Goal: Task Accomplishment & Management: Use online tool/utility

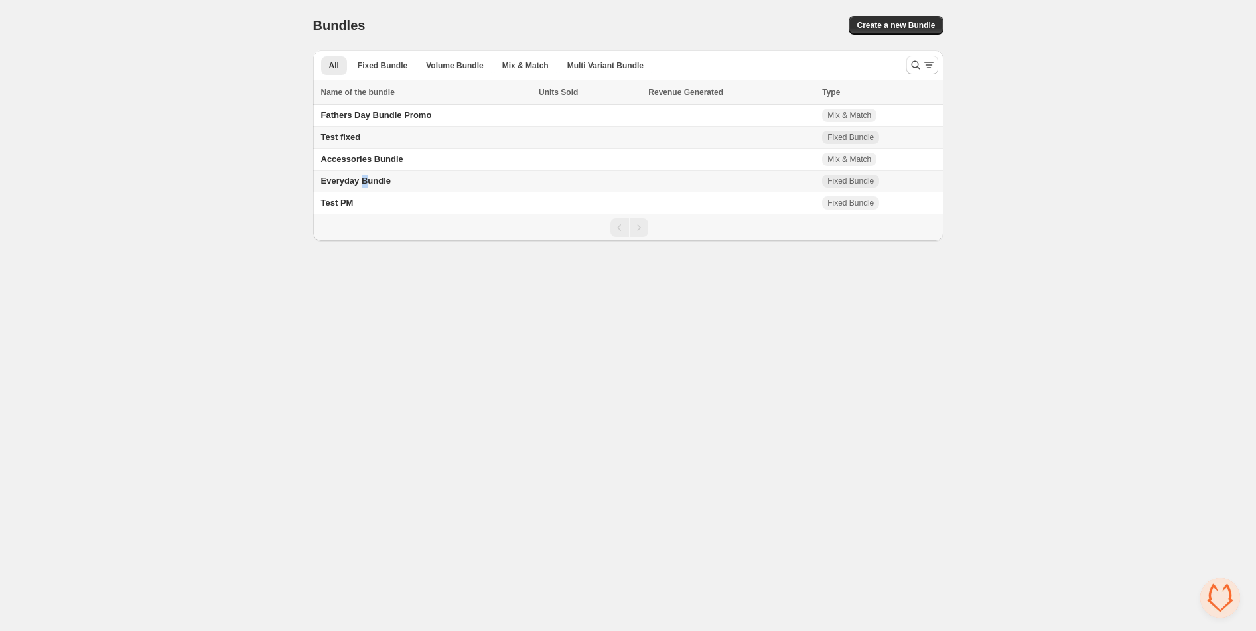
click at [365, 178] on span "Everyday Bundle" at bounding box center [356, 181] width 70 height 10
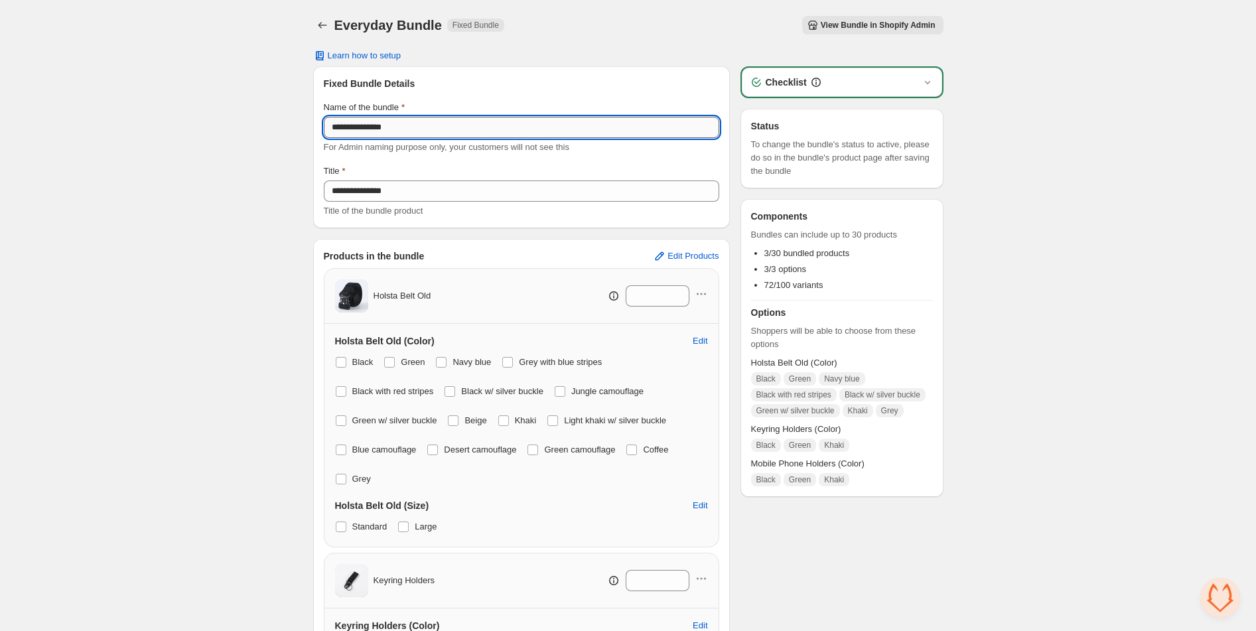
click at [495, 134] on input "**********" at bounding box center [521, 127] width 395 height 21
type input "**********"
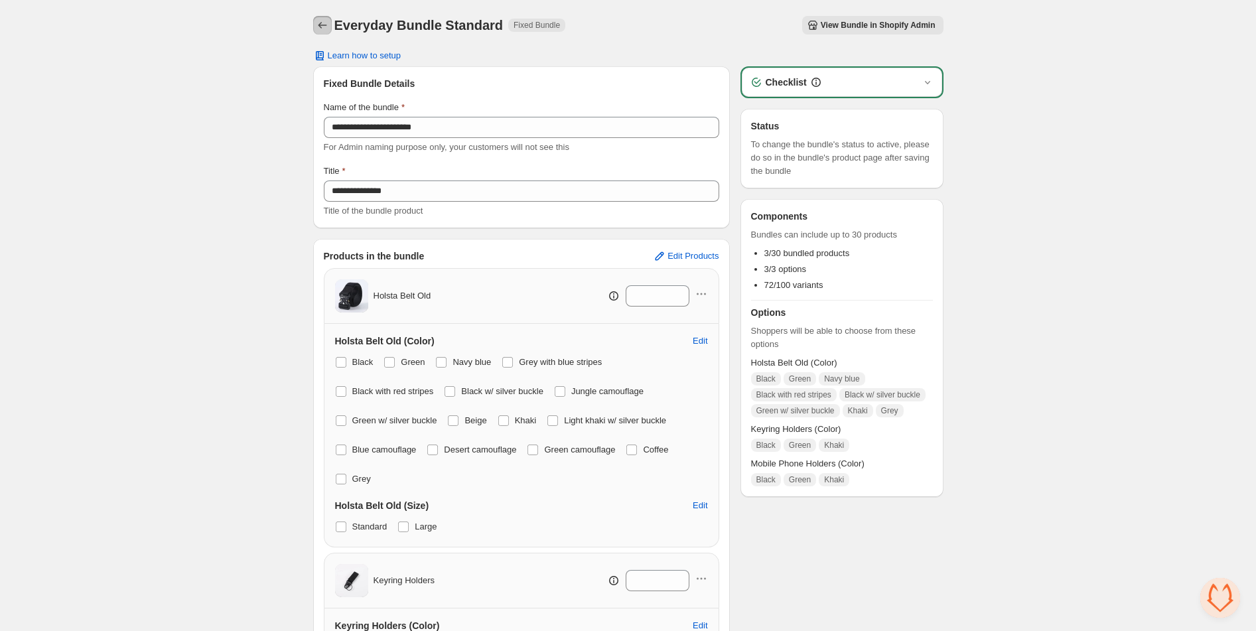
click at [324, 23] on icon "Back" at bounding box center [322, 25] width 13 height 13
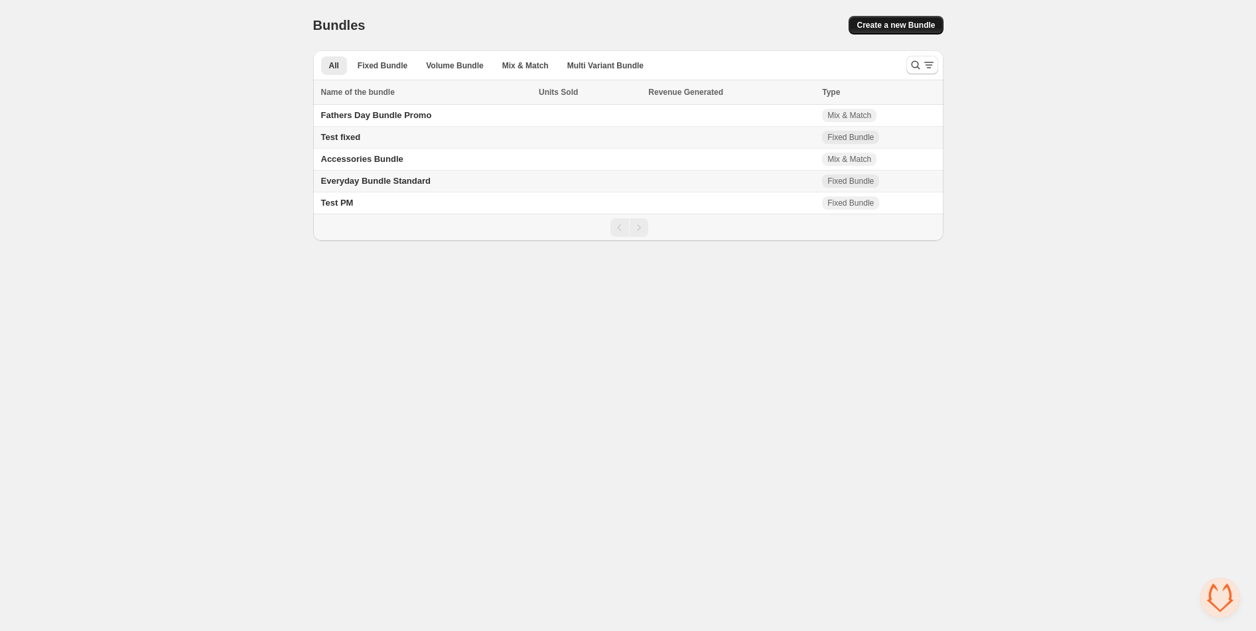
click at [911, 21] on span "Create a new Bundle" at bounding box center [895, 25] width 78 height 11
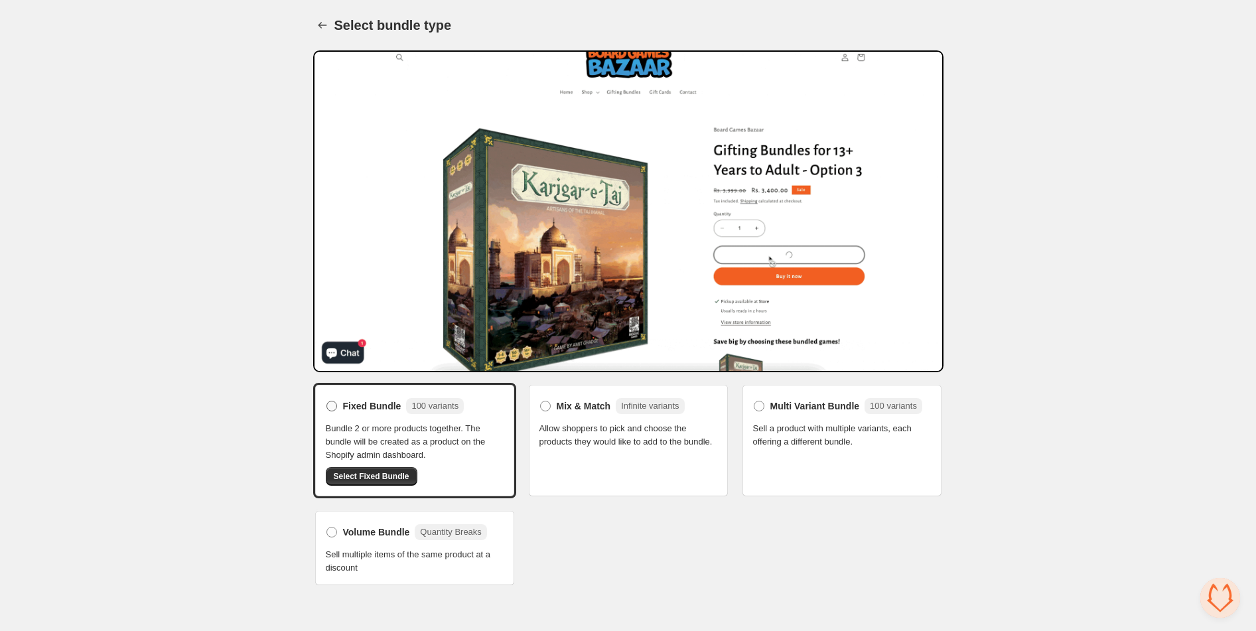
click at [375, 404] on span "Fixed Bundle" at bounding box center [372, 405] width 58 height 13
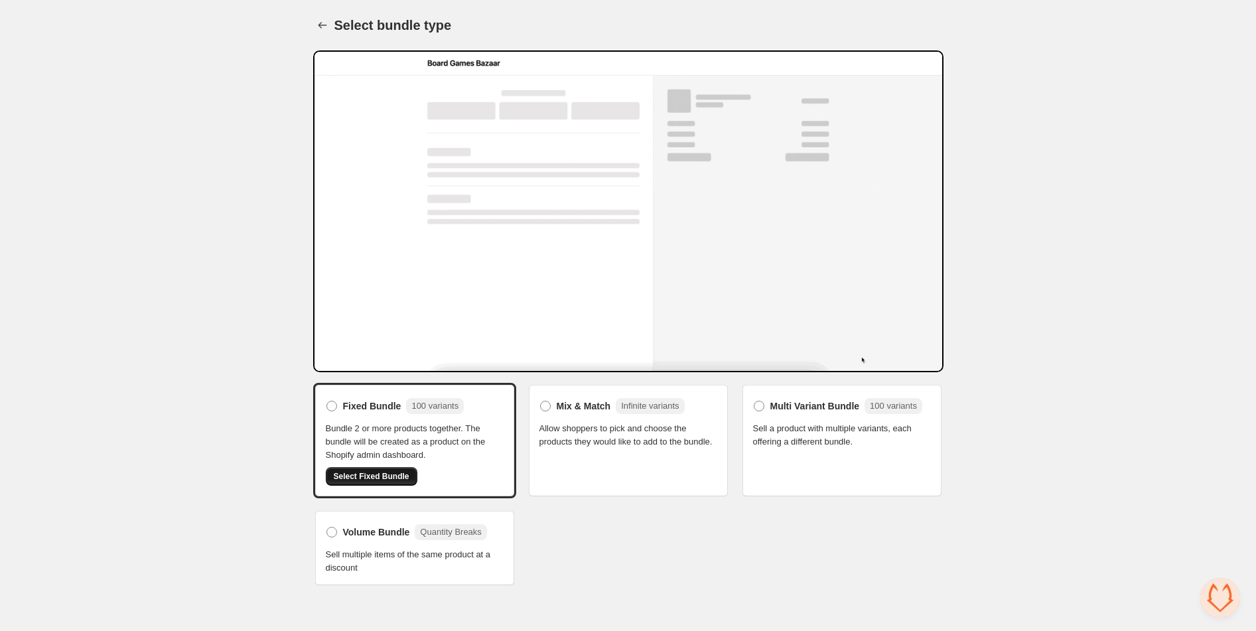
click at [381, 472] on span "Select Fixed Bundle" at bounding box center [372, 476] width 76 height 11
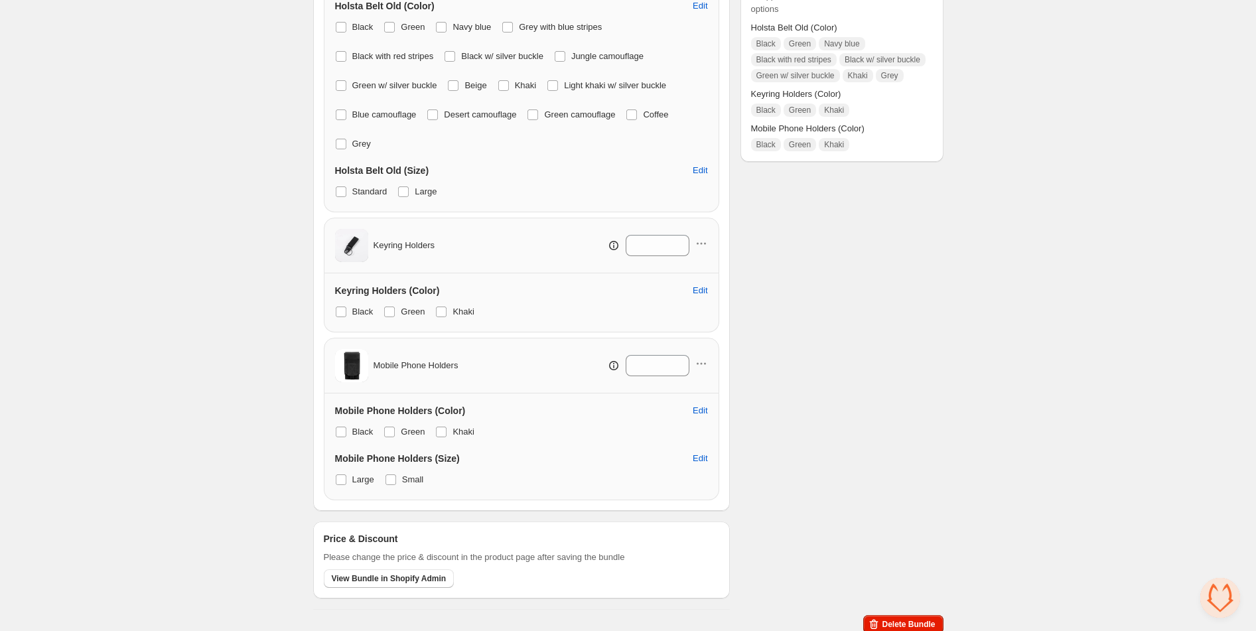
scroll to position [342, 0]
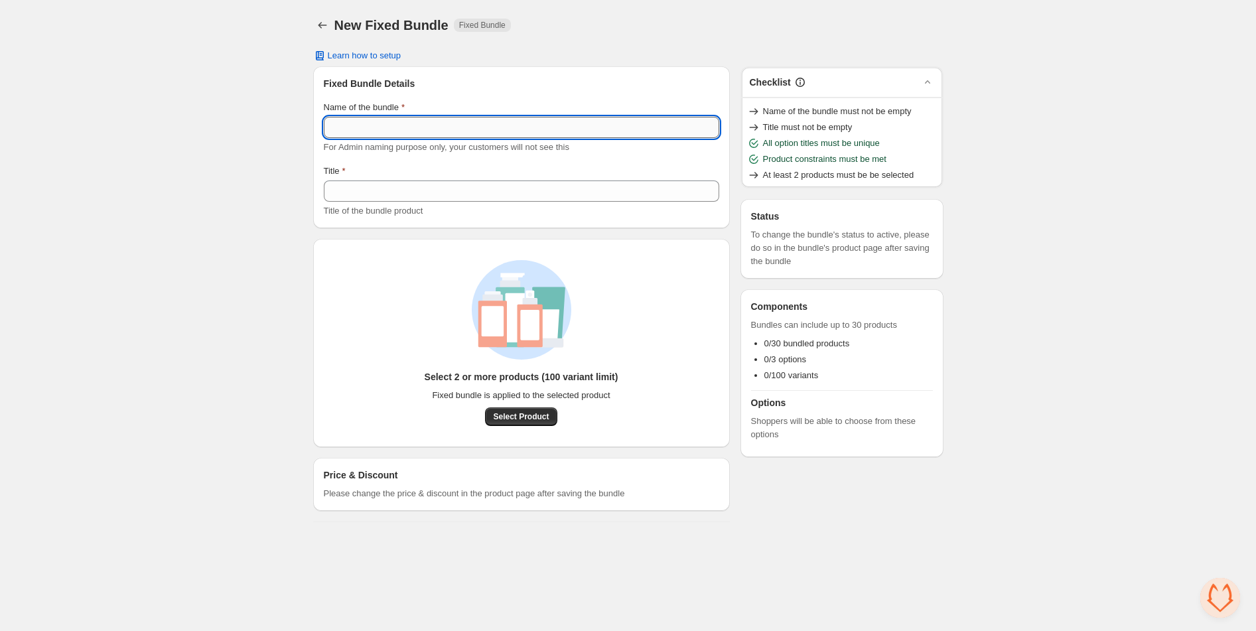
click at [370, 131] on input "Name of the bundle" at bounding box center [521, 127] width 395 height 21
type input "**********"
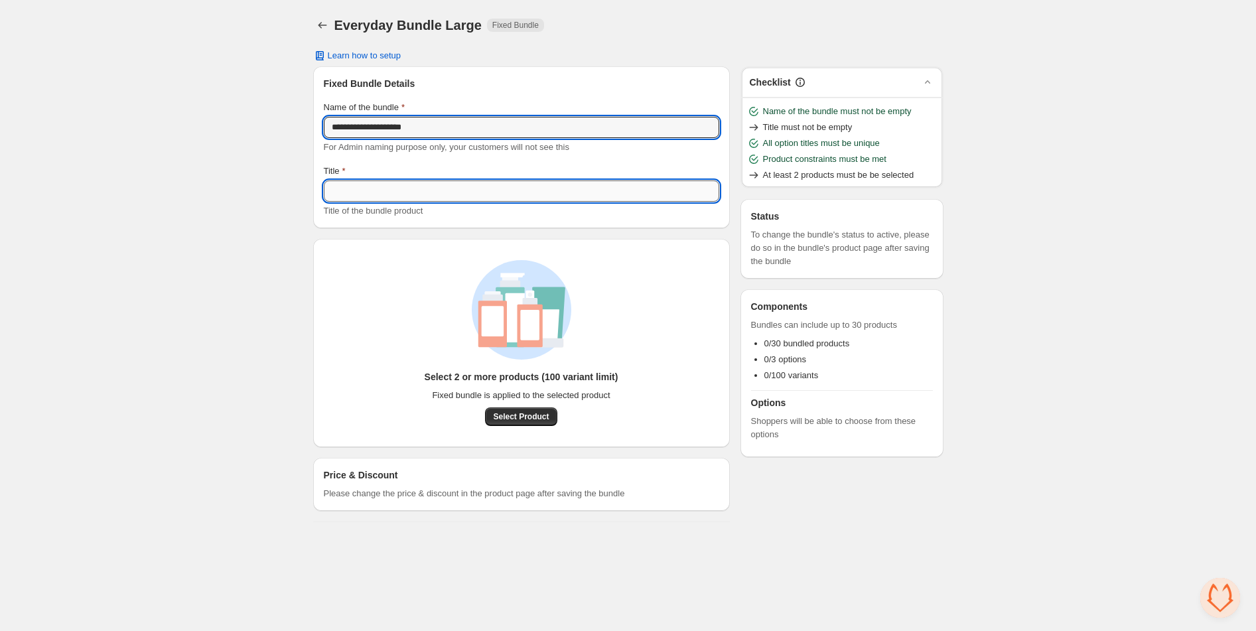
click at [357, 190] on input "Title" at bounding box center [521, 190] width 395 height 21
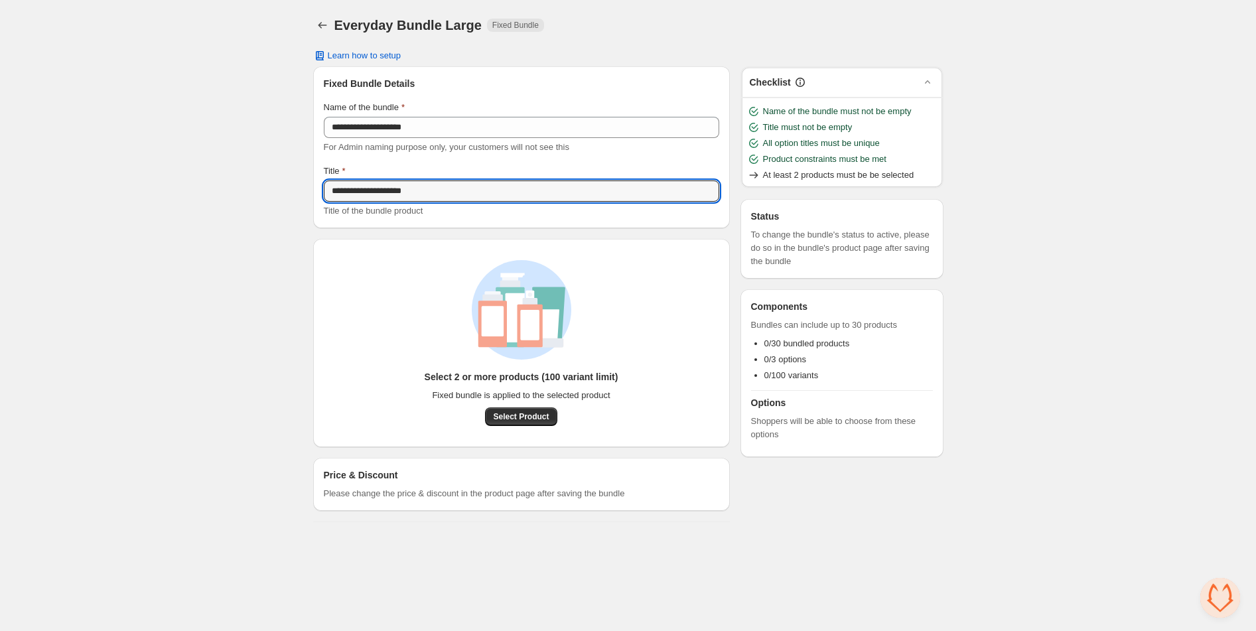
type input "**********"
click at [168, 274] on div "**********" at bounding box center [628, 266] width 1256 height 533
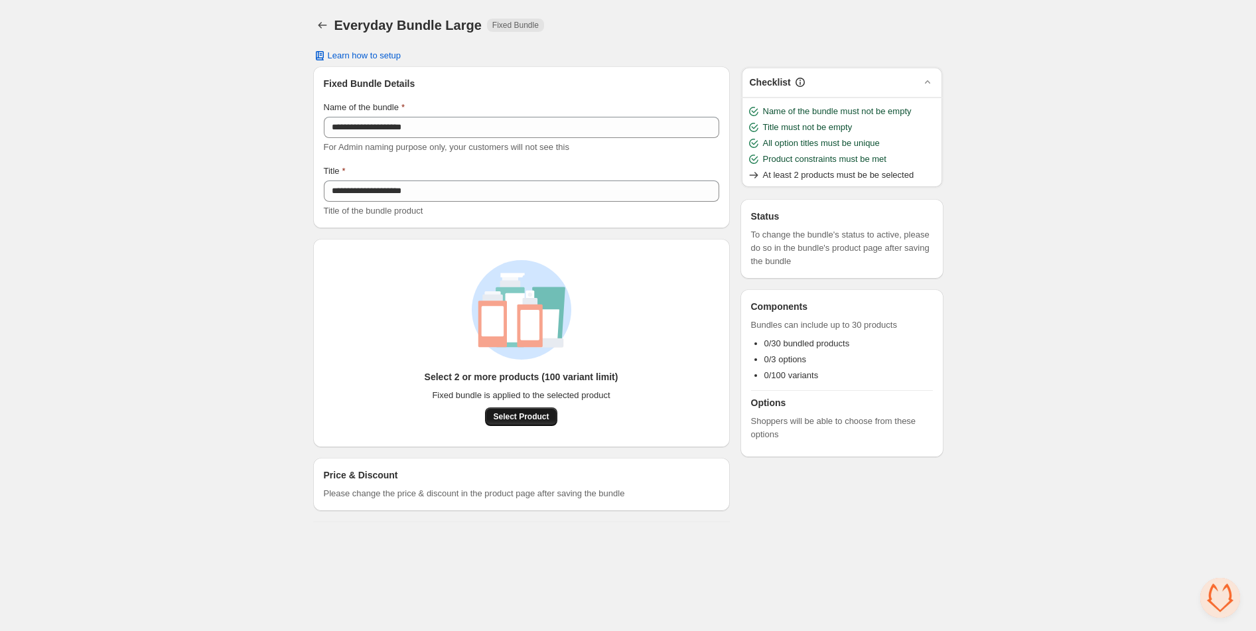
click at [509, 411] on span "Select Product" at bounding box center [521, 416] width 56 height 11
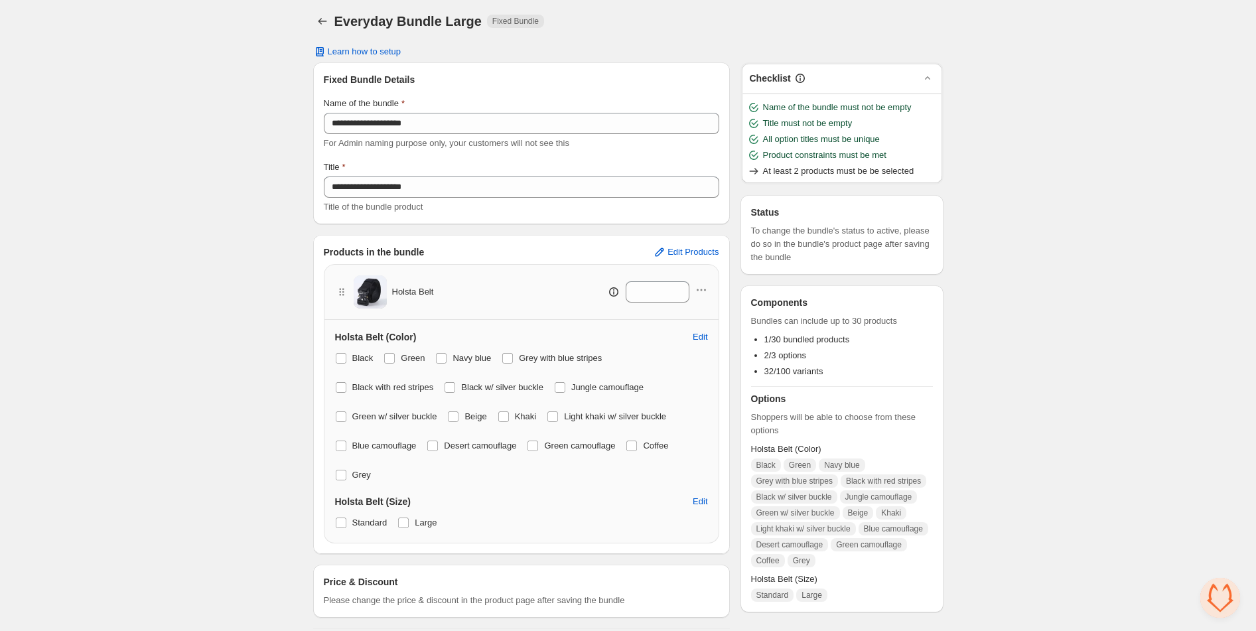
scroll to position [12, 0]
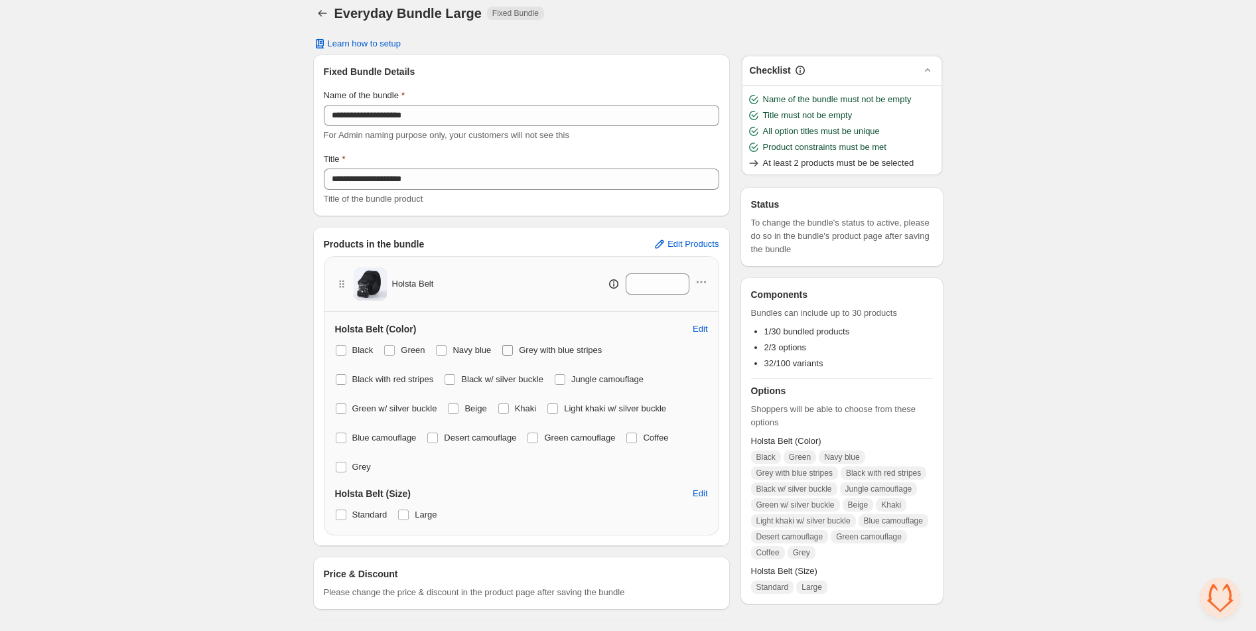
click at [512, 355] on span at bounding box center [507, 350] width 12 height 12
click at [565, 381] on span at bounding box center [560, 379] width 11 height 11
click at [558, 411] on span at bounding box center [552, 408] width 11 height 11
drag, startPoint x: 459, startPoint y: 403, endPoint x: 437, endPoint y: 439, distance: 42.5
click at [456, 403] on span at bounding box center [453, 408] width 11 height 11
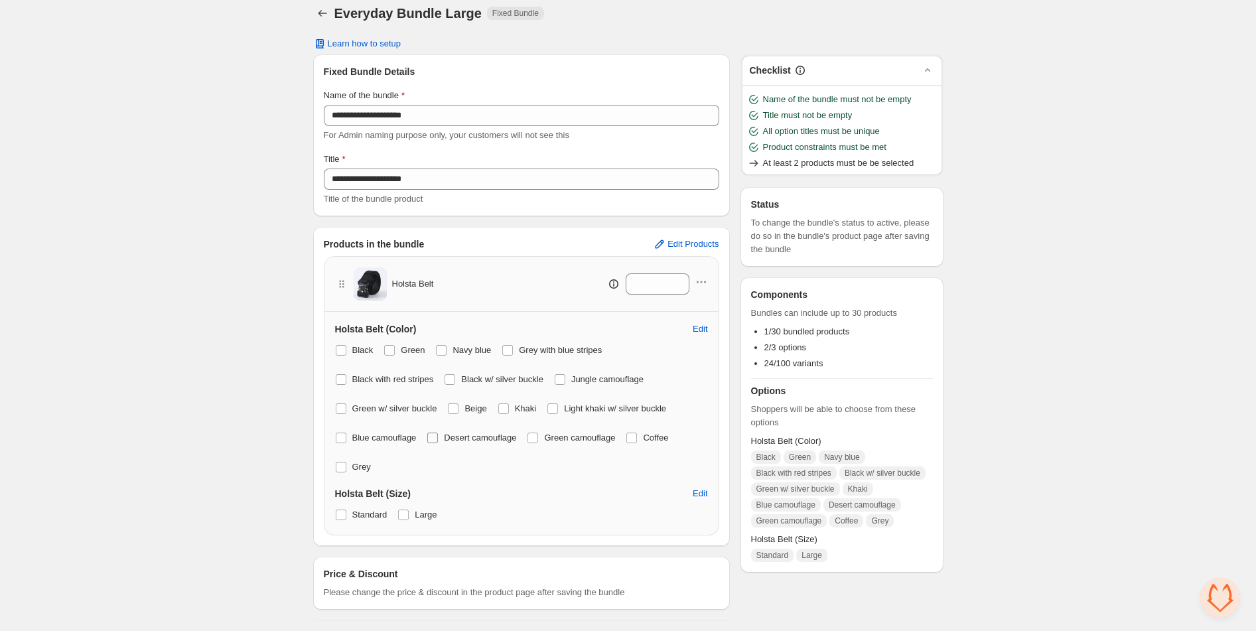
click at [431, 436] on span at bounding box center [432, 437] width 11 height 11
click at [338, 438] on span at bounding box center [341, 437] width 11 height 11
click at [333, 466] on div "Holsta Belt (Color) Edit Black Green Navy blue Grey with blue stripes Black wit…" at bounding box center [521, 424] width 395 height 224
drag, startPoint x: 542, startPoint y: 438, endPoint x: 638, endPoint y: 430, distance: 96.5
click at [538, 438] on span at bounding box center [532, 437] width 11 height 11
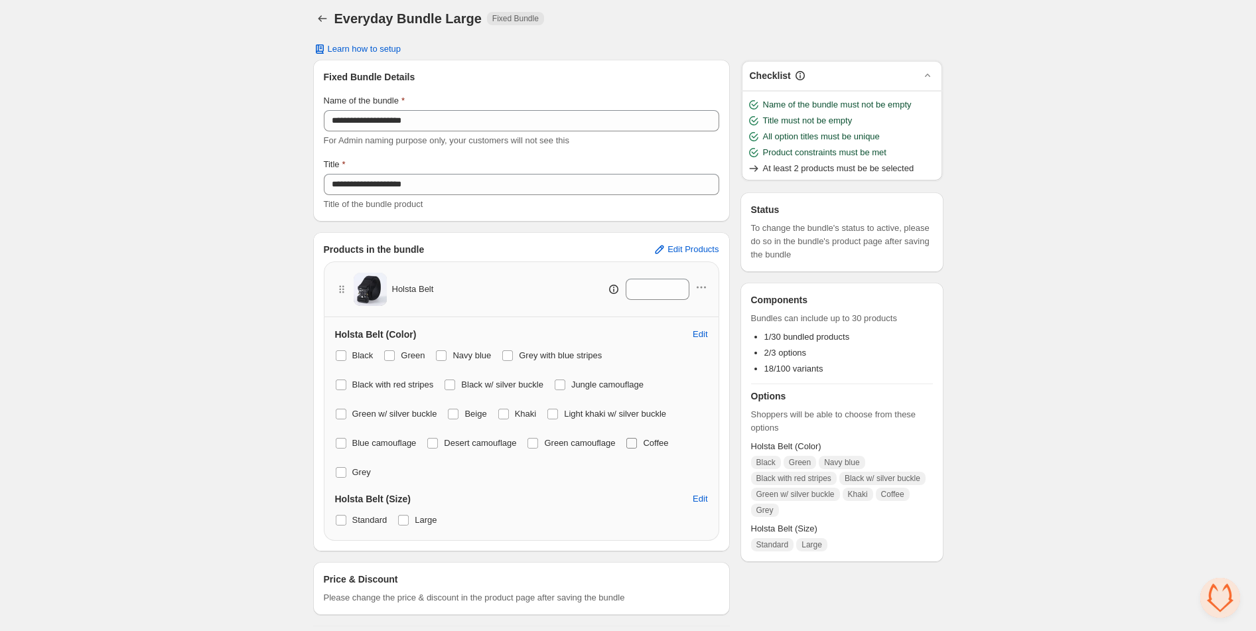
click at [637, 441] on span at bounding box center [631, 443] width 11 height 11
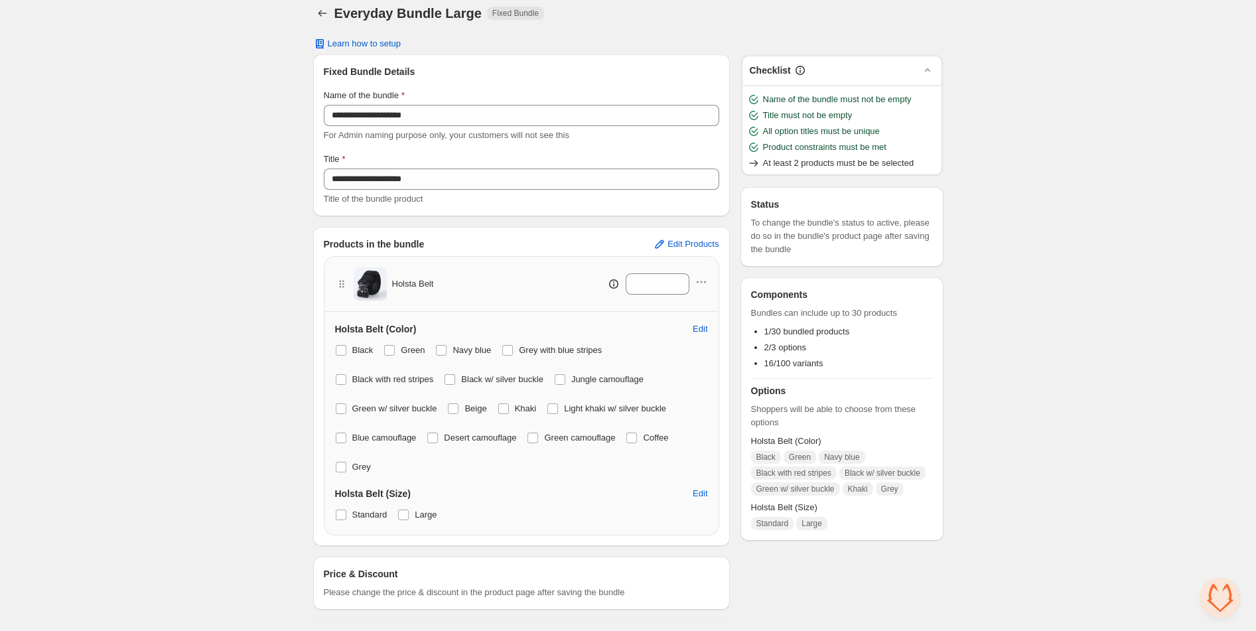
drag, startPoint x: 340, startPoint y: 467, endPoint x: 331, endPoint y: 478, distance: 14.6
click at [338, 468] on span at bounding box center [341, 467] width 11 height 11
drag, startPoint x: 339, startPoint y: 513, endPoint x: 338, endPoint y: 521, distance: 8.1
click at [339, 515] on span at bounding box center [341, 514] width 11 height 11
click at [712, 244] on span "Edit Products" at bounding box center [692, 244] width 51 height 11
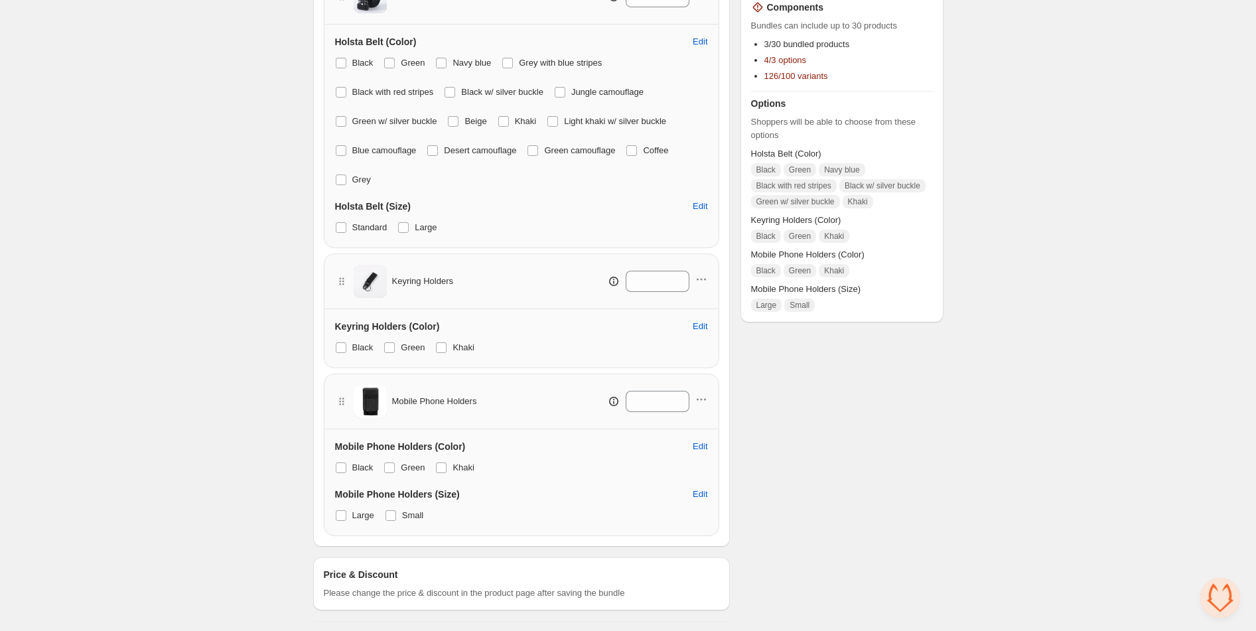
scroll to position [298, 0]
drag, startPoint x: 395, startPoint y: 516, endPoint x: 224, endPoint y: 543, distance: 173.2
click at [391, 518] on span at bounding box center [390, 516] width 11 height 11
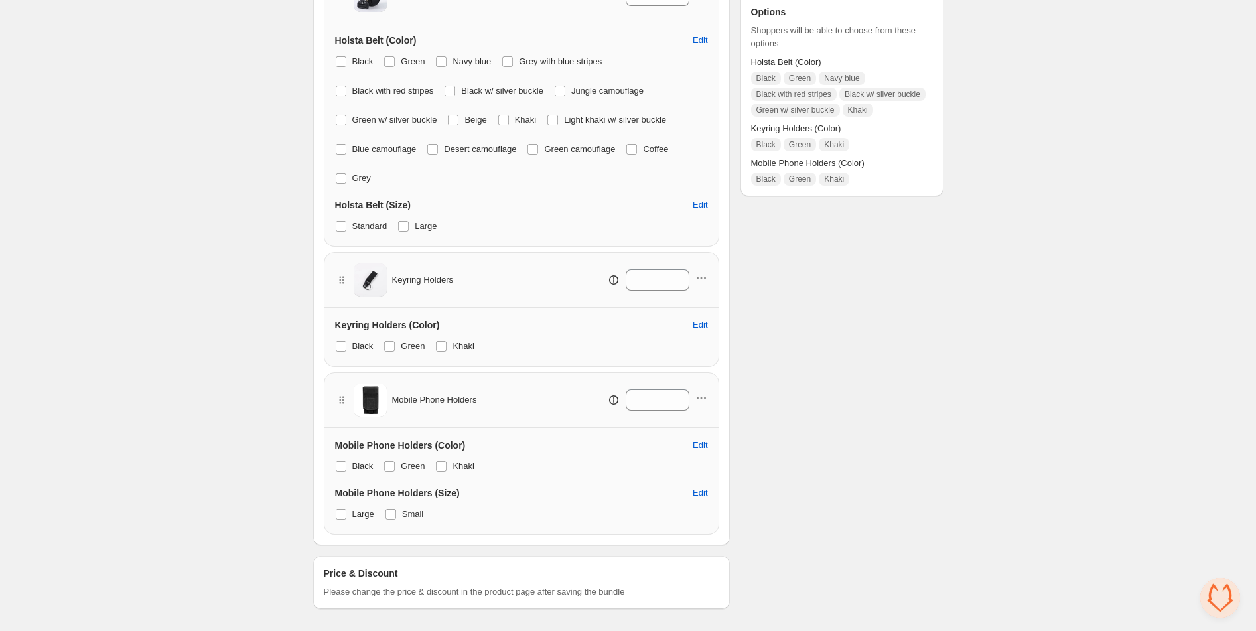
scroll to position [0, 0]
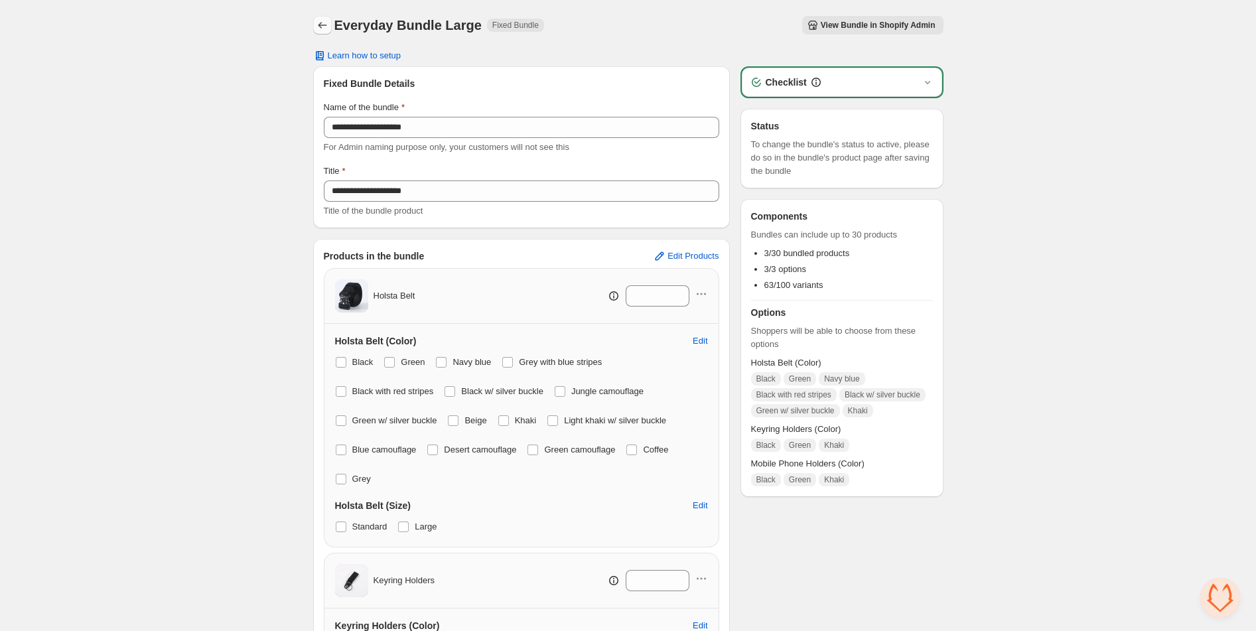
click at [323, 22] on icon "Back" at bounding box center [322, 25] width 13 height 13
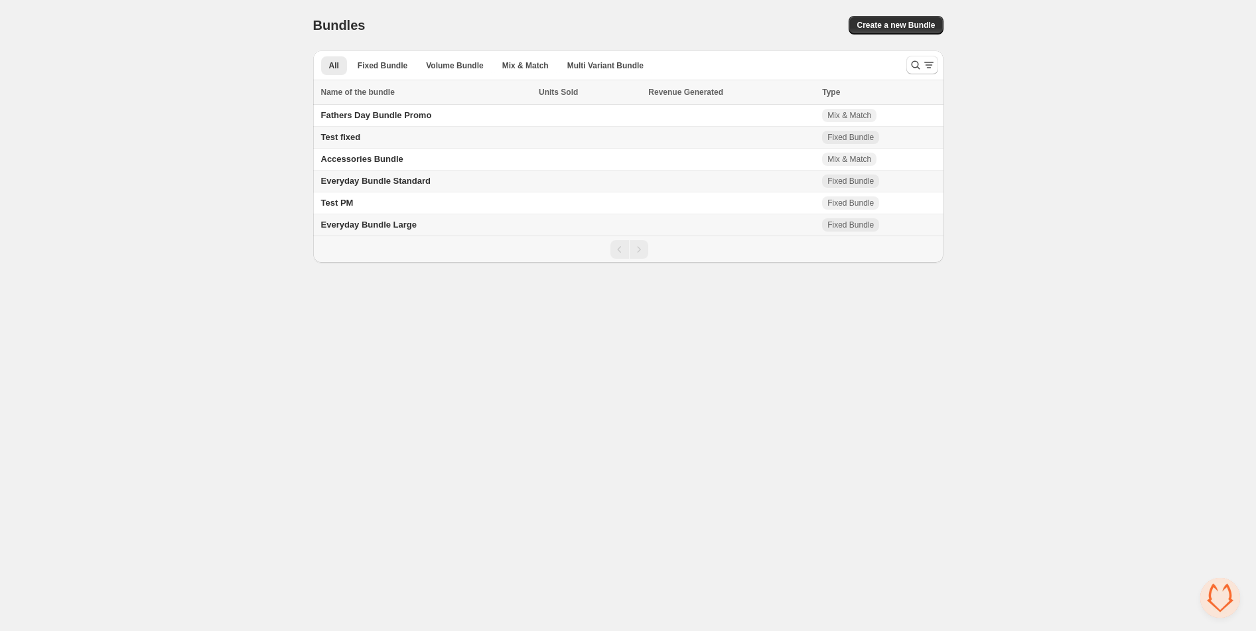
click at [378, 228] on span "Everyday Bundle Large" at bounding box center [369, 225] width 96 height 10
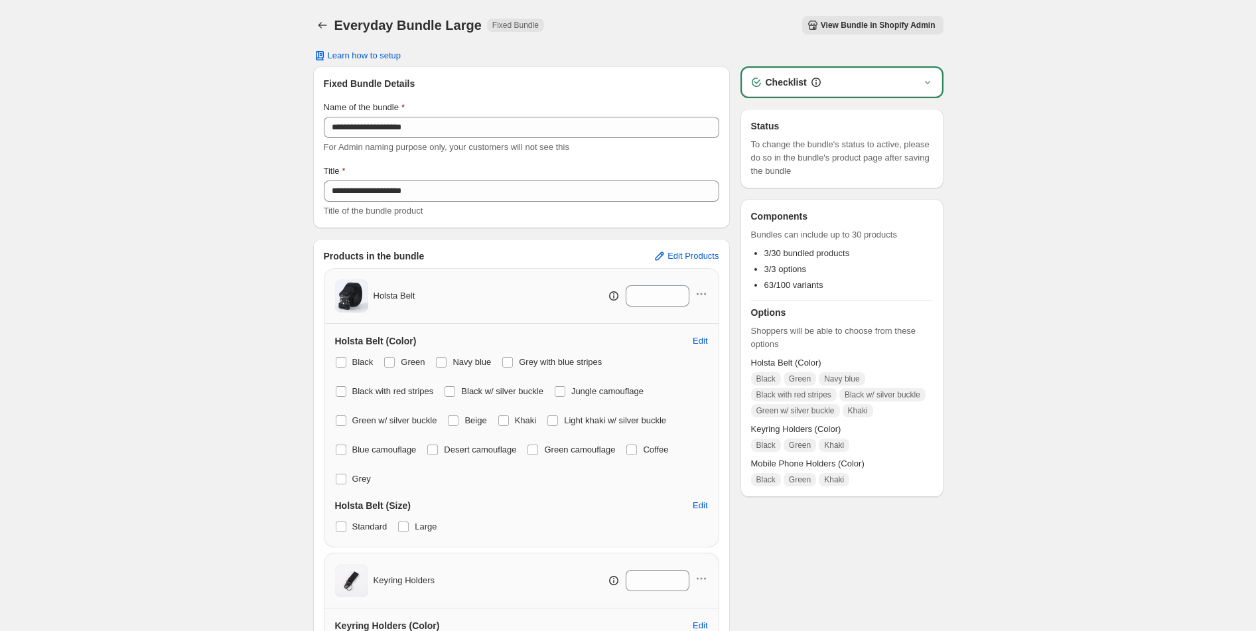
click at [860, 26] on span "View Bundle in Shopify Admin" at bounding box center [878, 25] width 115 height 11
